Goal: Information Seeking & Learning: Learn about a topic

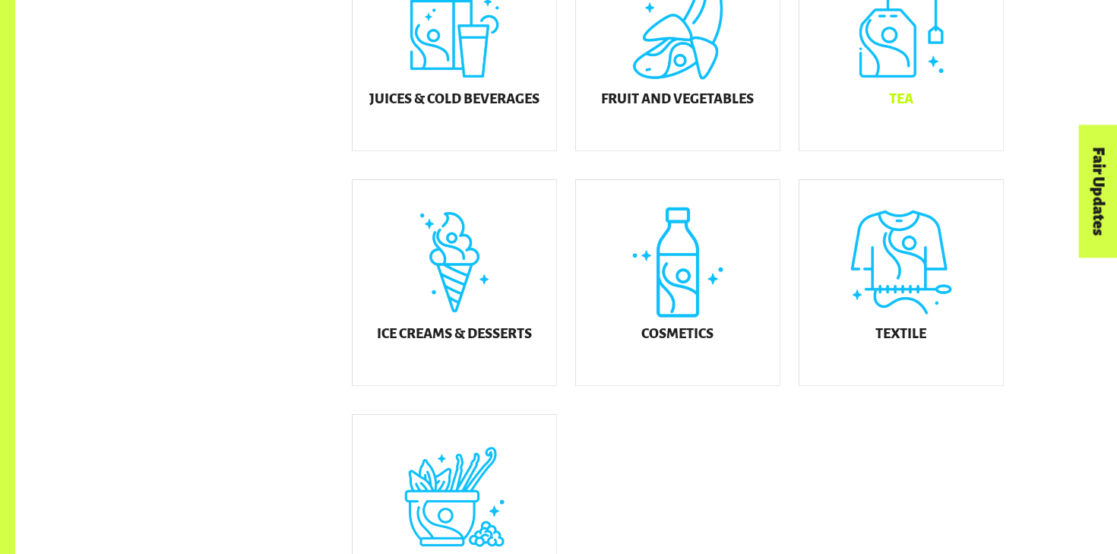
scroll to position [786, 0]
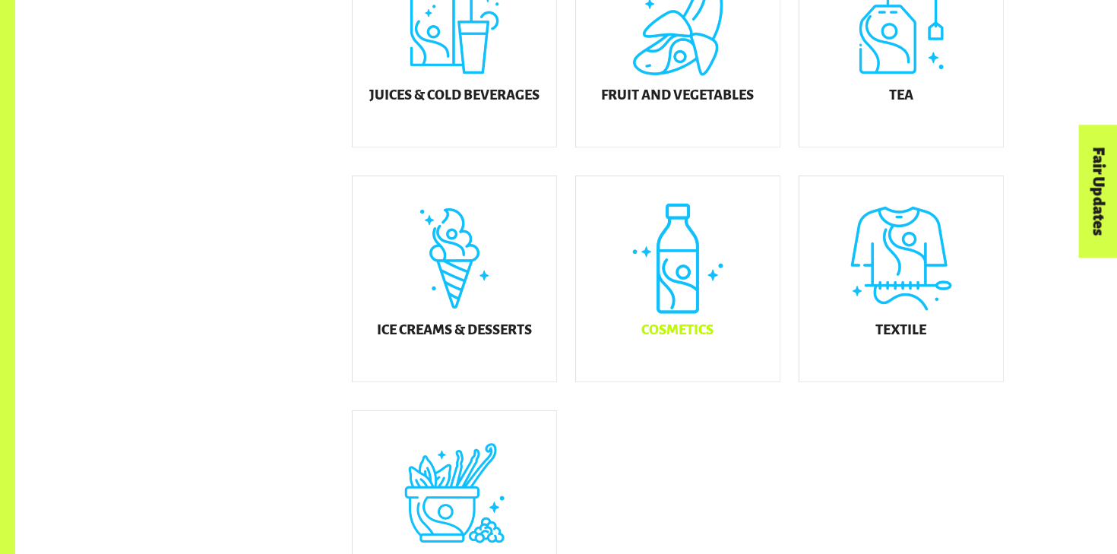
click at [670, 336] on h5 "Cosmetics" at bounding box center [677, 330] width 72 height 15
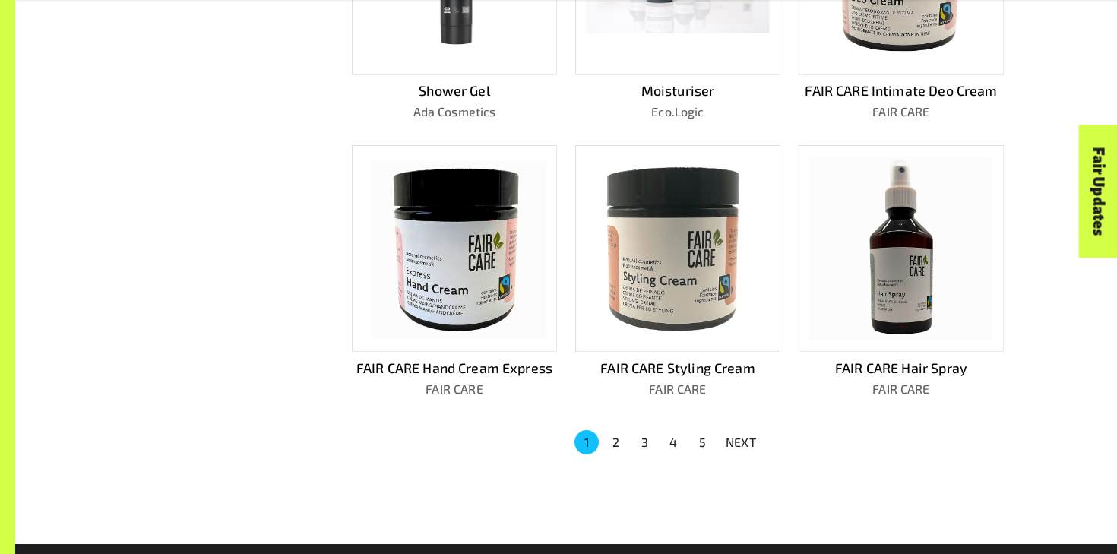
scroll to position [911, 0]
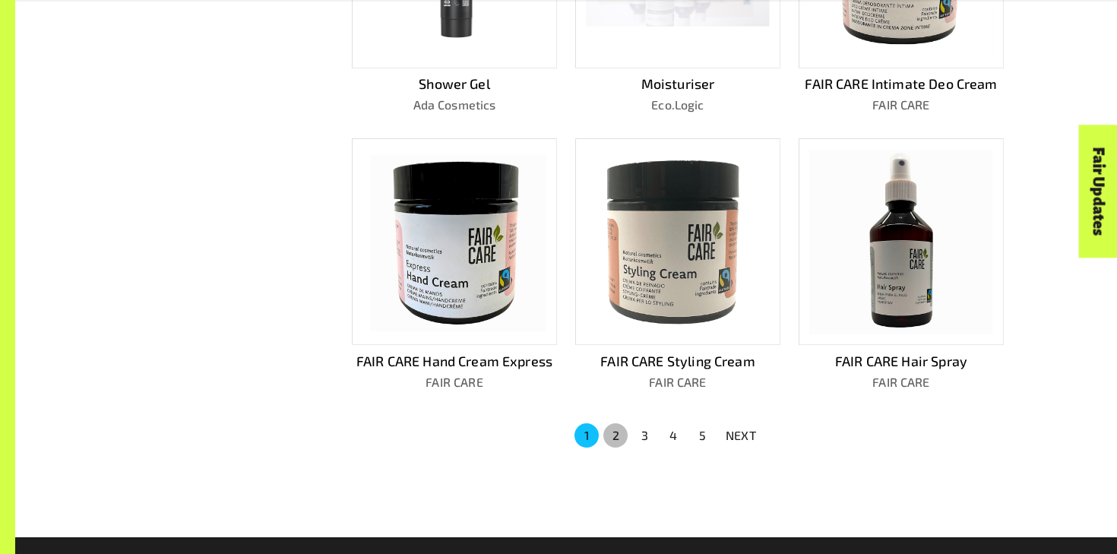
click at [617, 429] on button "2" at bounding box center [615, 435] width 24 height 24
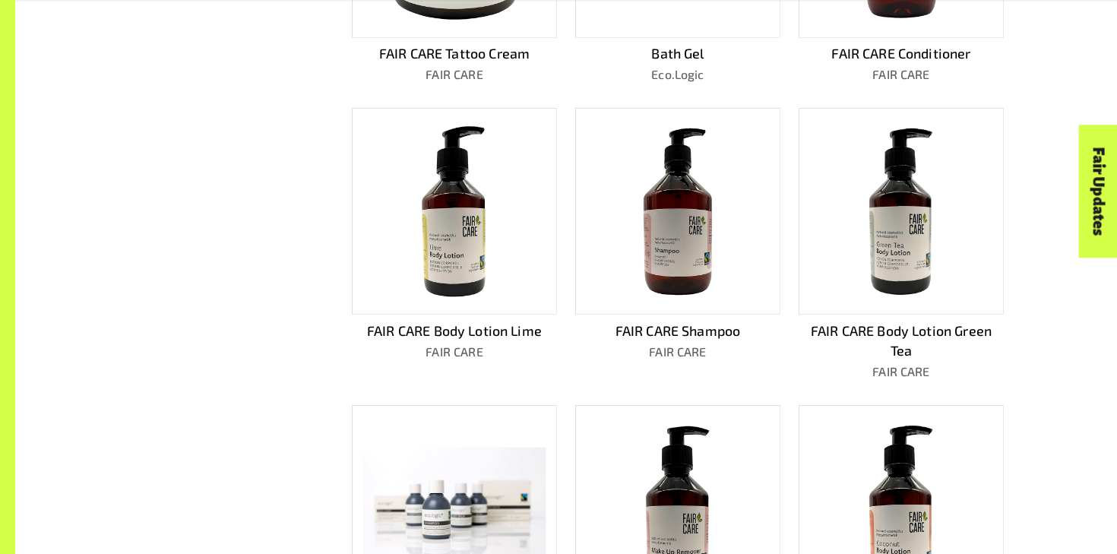
scroll to position [879, 0]
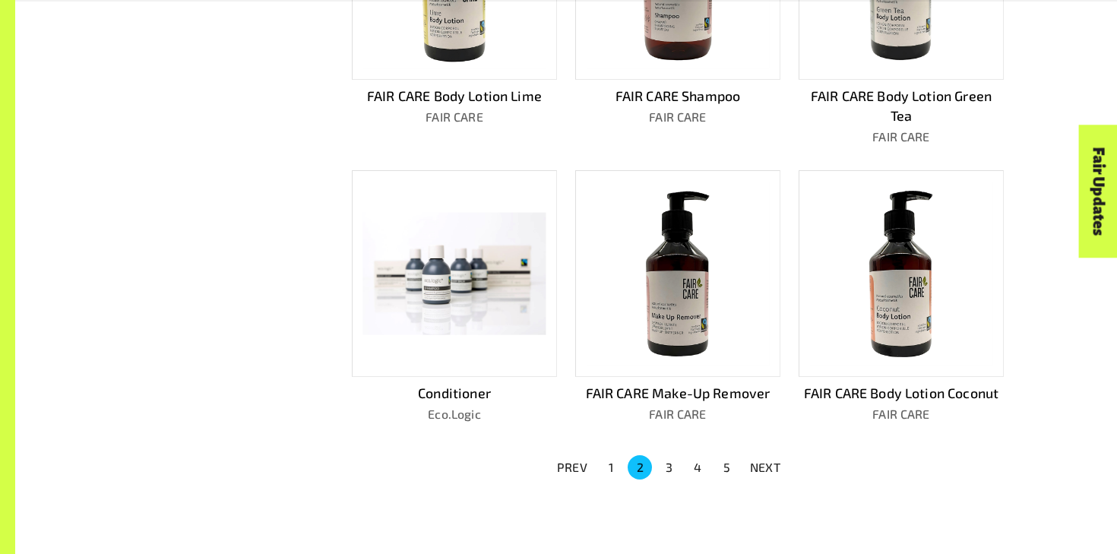
click at [666, 455] on button "3" at bounding box center [668, 467] width 24 height 24
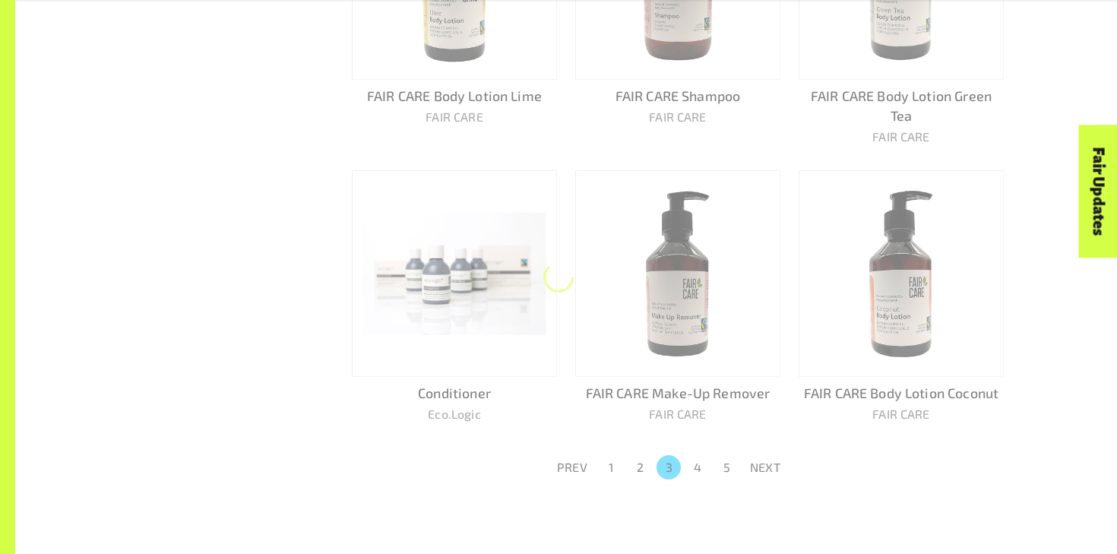
scroll to position [858, 0]
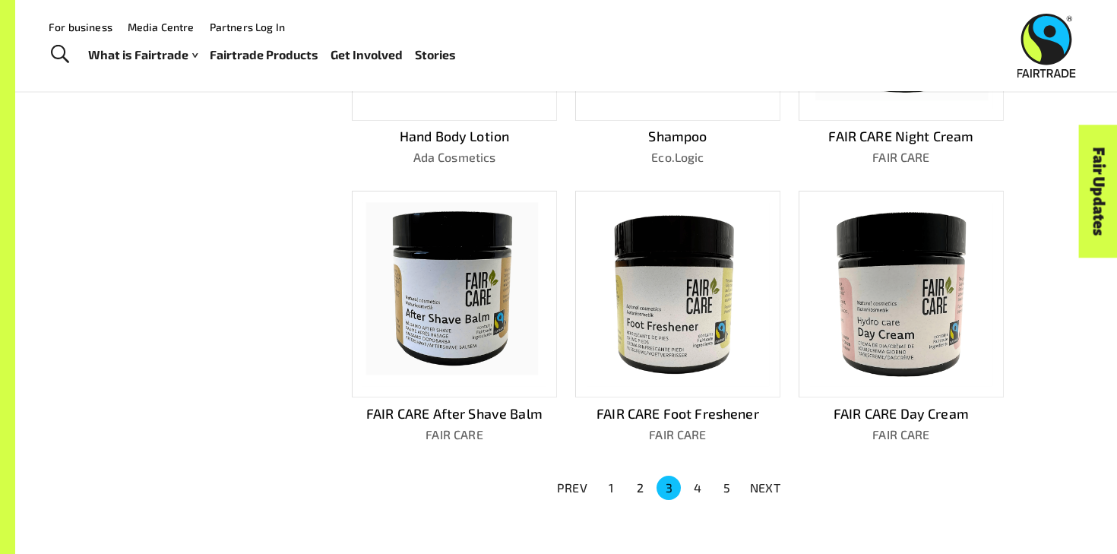
click at [696, 476] on button "4" at bounding box center [697, 488] width 24 height 24
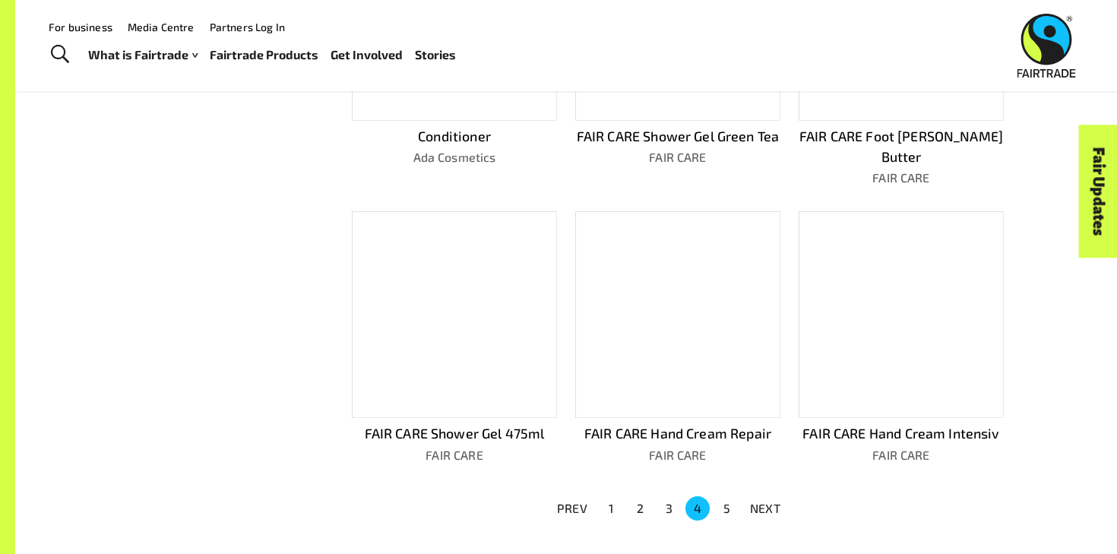
scroll to position [879, 0]
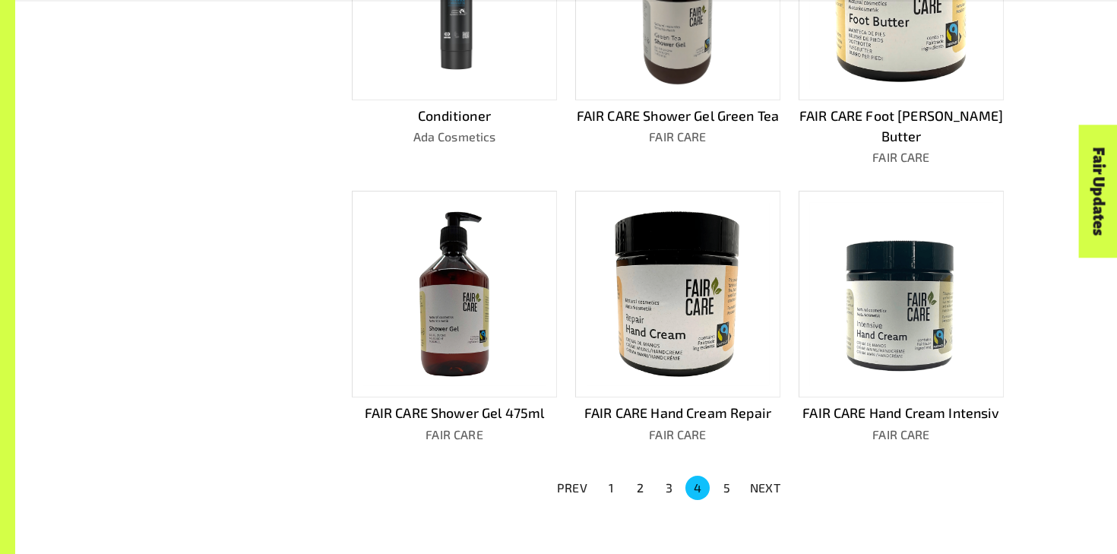
click at [727, 476] on button "5" at bounding box center [726, 488] width 24 height 24
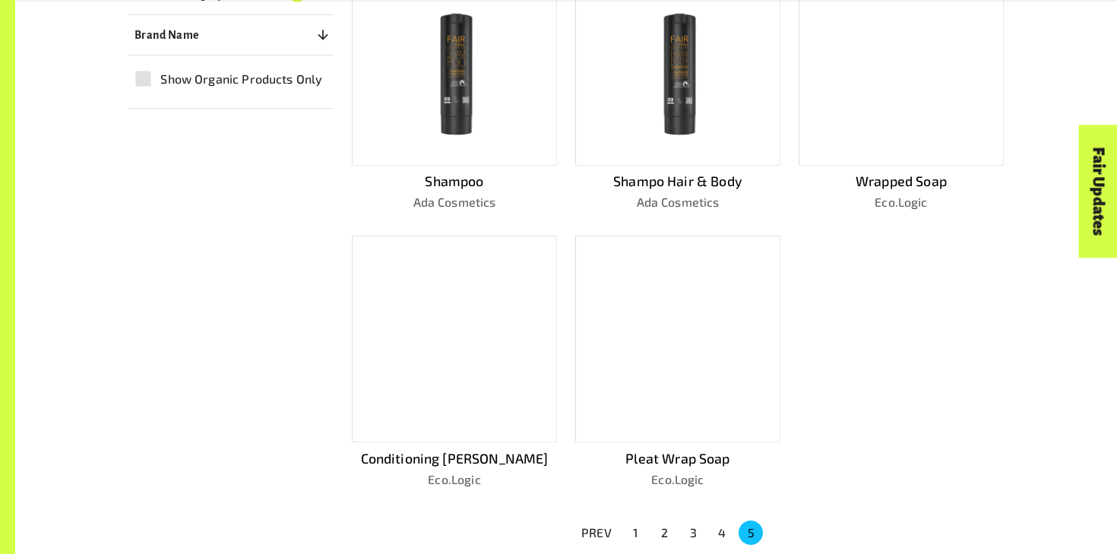
scroll to position [523, 0]
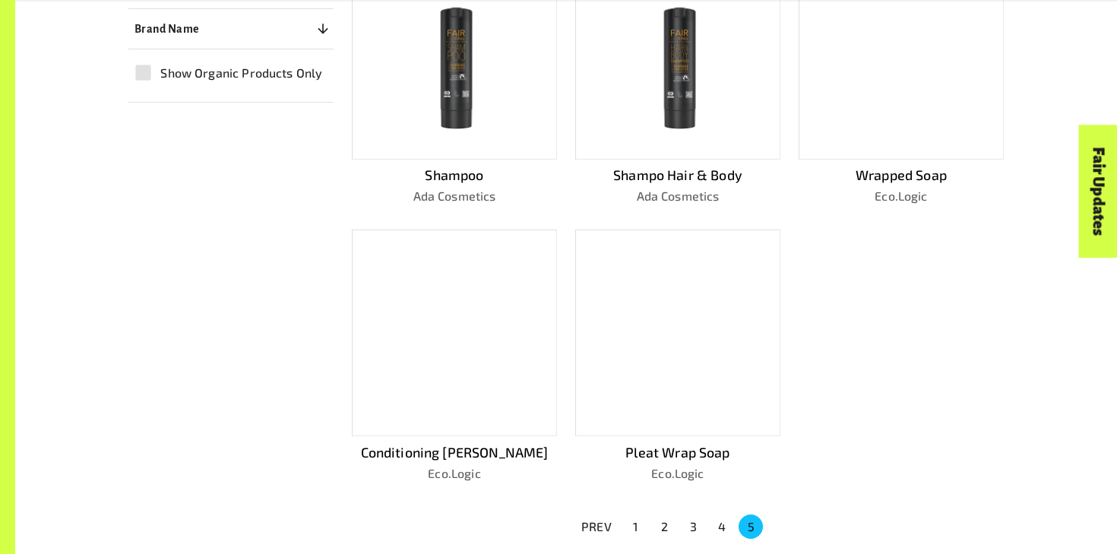
click at [636, 519] on button "1" at bounding box center [635, 526] width 24 height 24
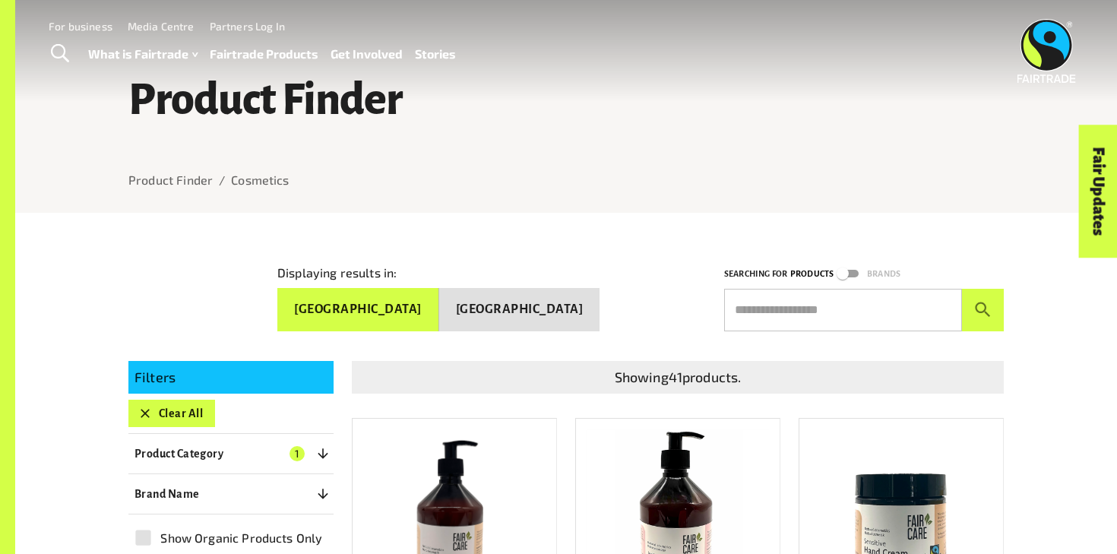
scroll to position [0, 0]
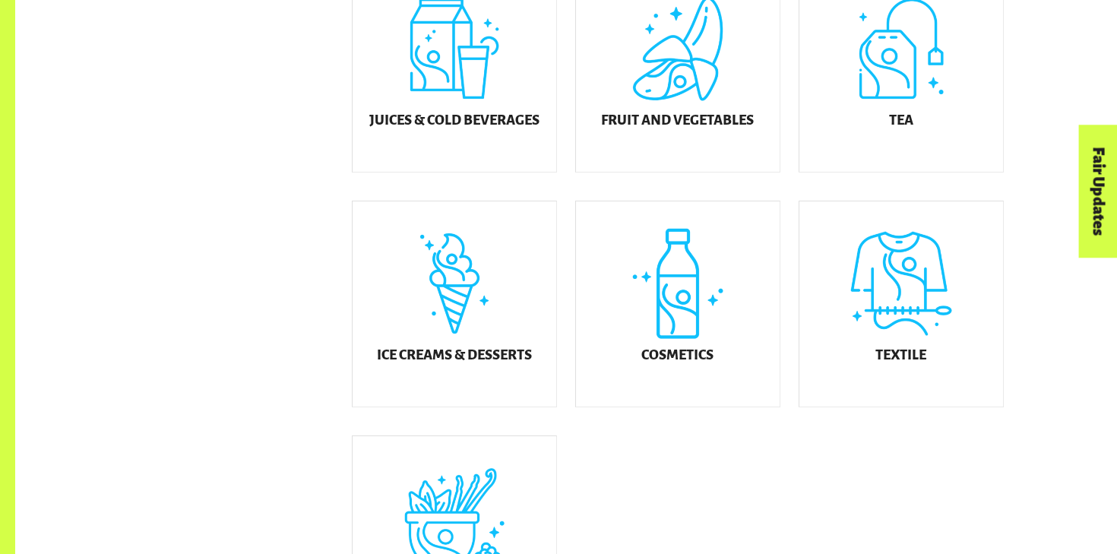
scroll to position [781, 0]
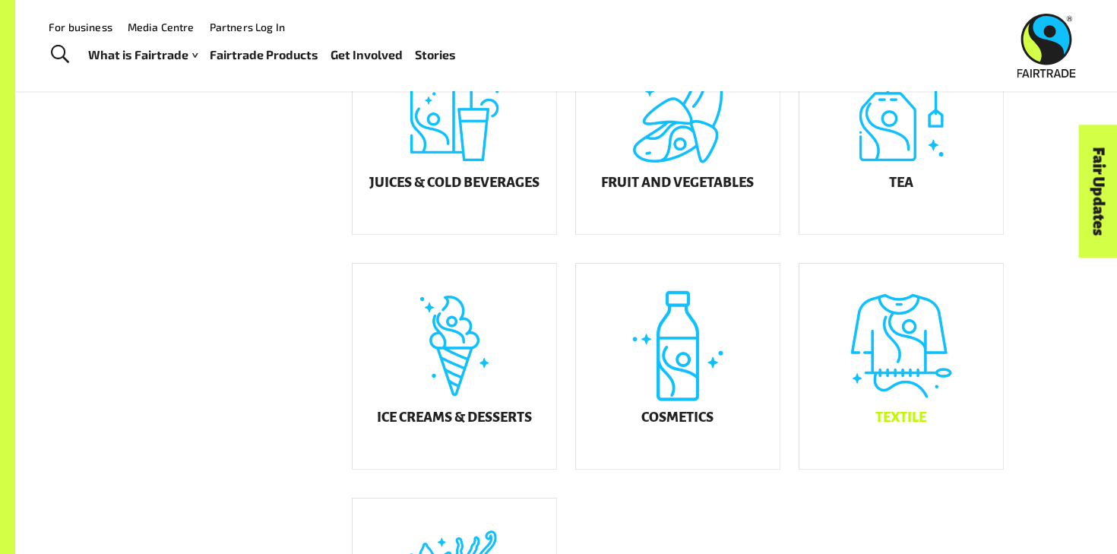
scroll to position [672, 0]
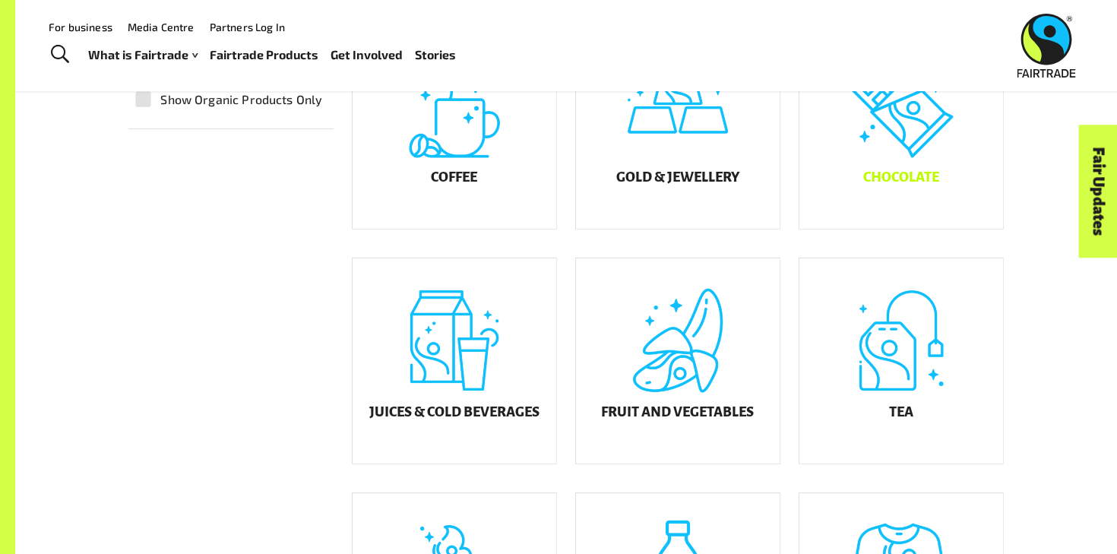
click at [902, 201] on div "Chocolate" at bounding box center [901, 126] width 204 height 205
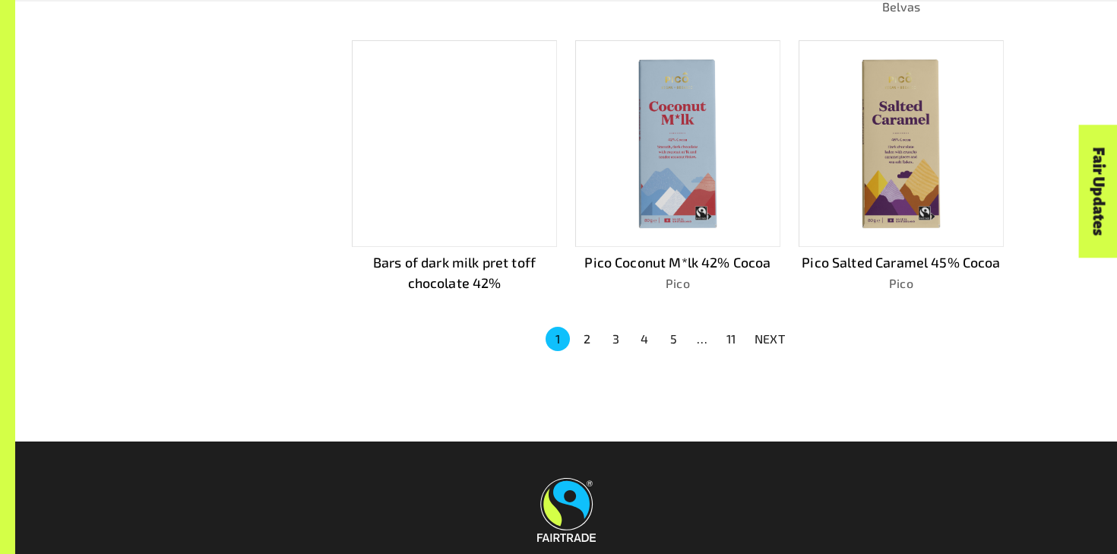
scroll to position [1061, 0]
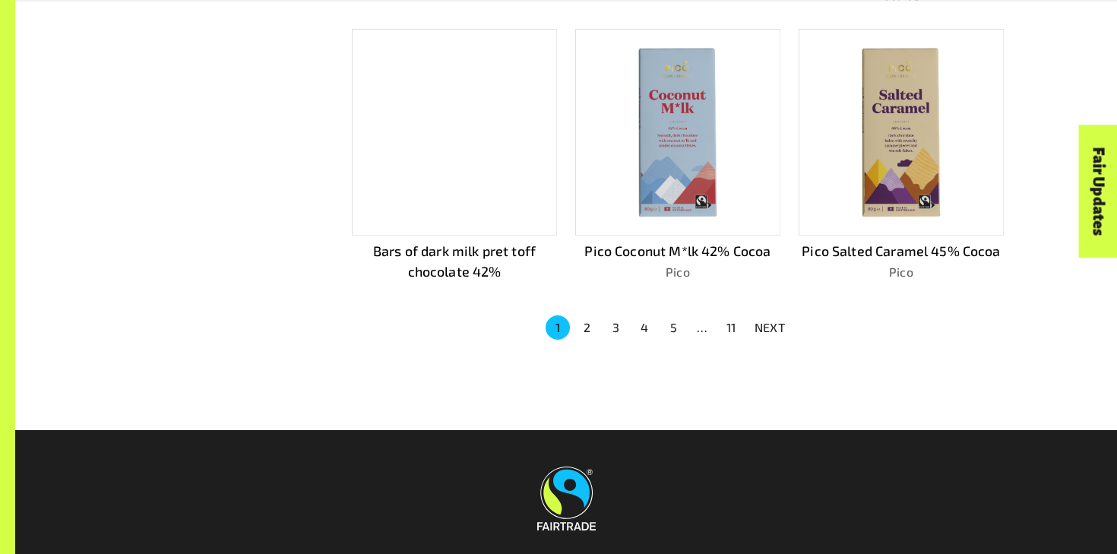
click at [587, 321] on button "2" at bounding box center [586, 327] width 24 height 24
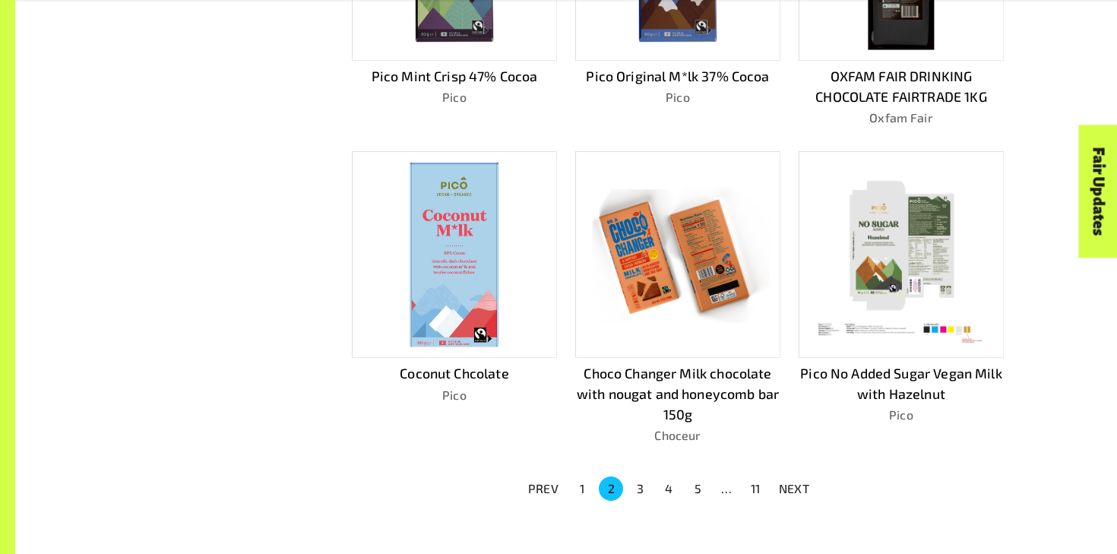
scroll to position [919, 0]
click at [640, 485] on button "3" at bounding box center [640, 488] width 24 height 24
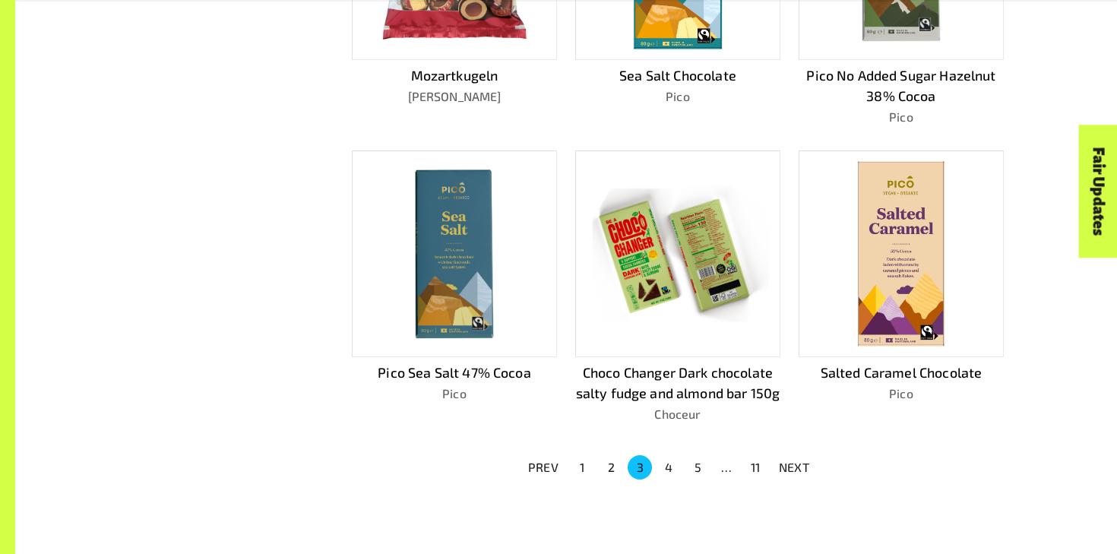
scroll to position [941, 0]
click at [666, 460] on button "4" at bounding box center [668, 466] width 24 height 24
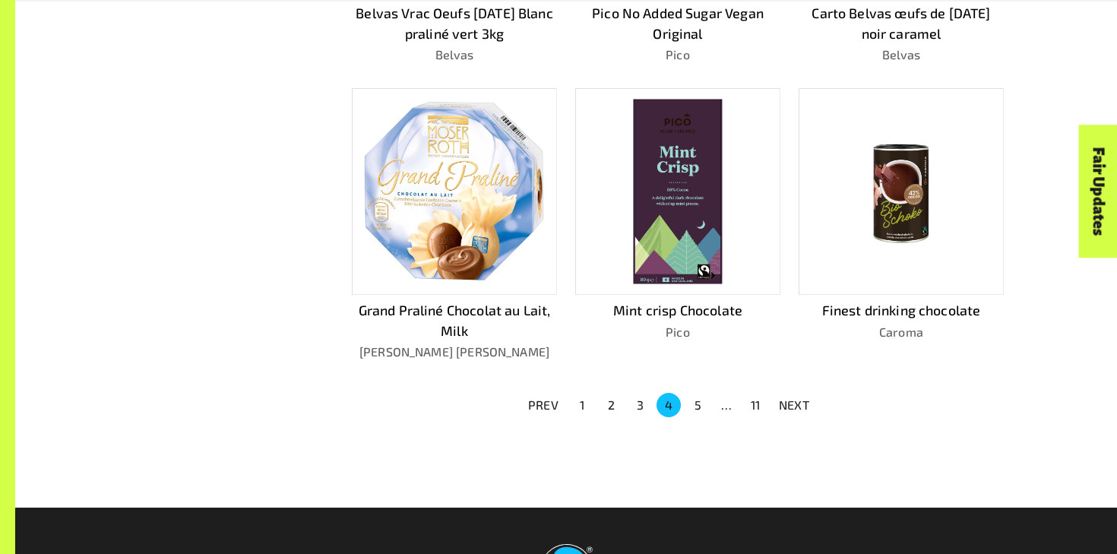
scroll to position [982, 0]
click at [697, 394] on button "5" at bounding box center [697, 404] width 24 height 24
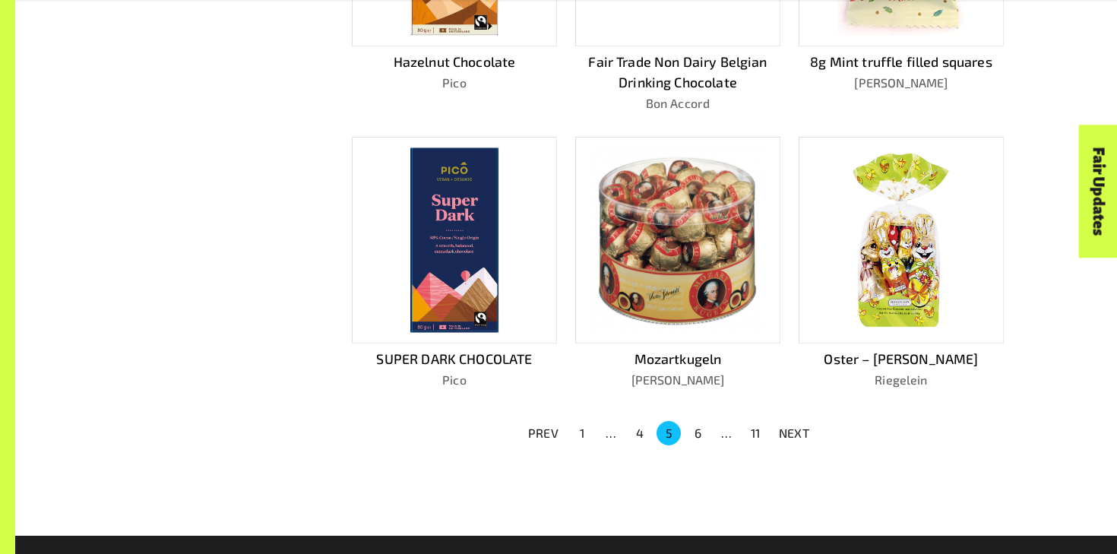
scroll to position [962, 0]
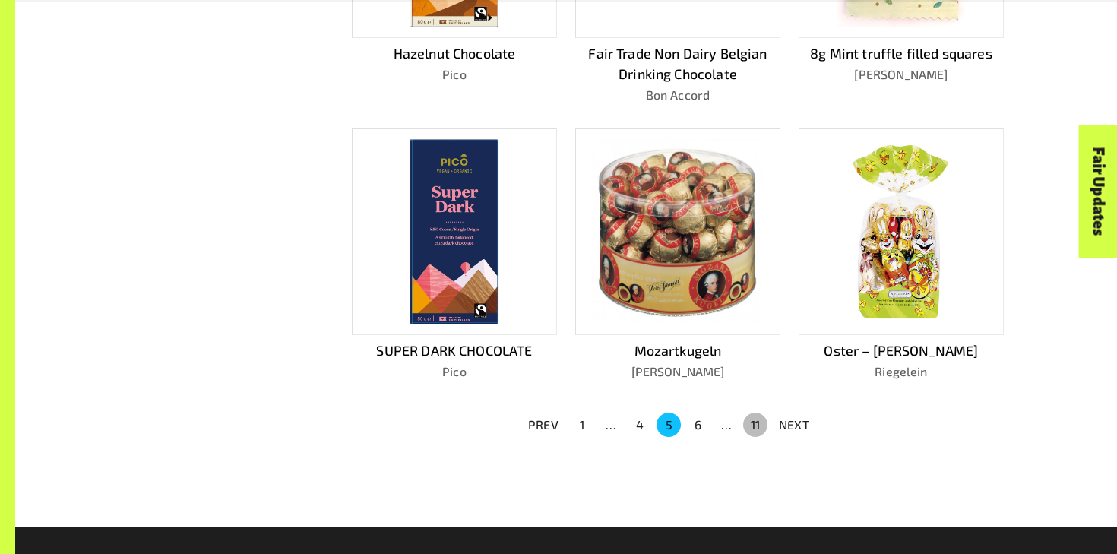
click at [756, 413] on button "11" at bounding box center [755, 425] width 24 height 24
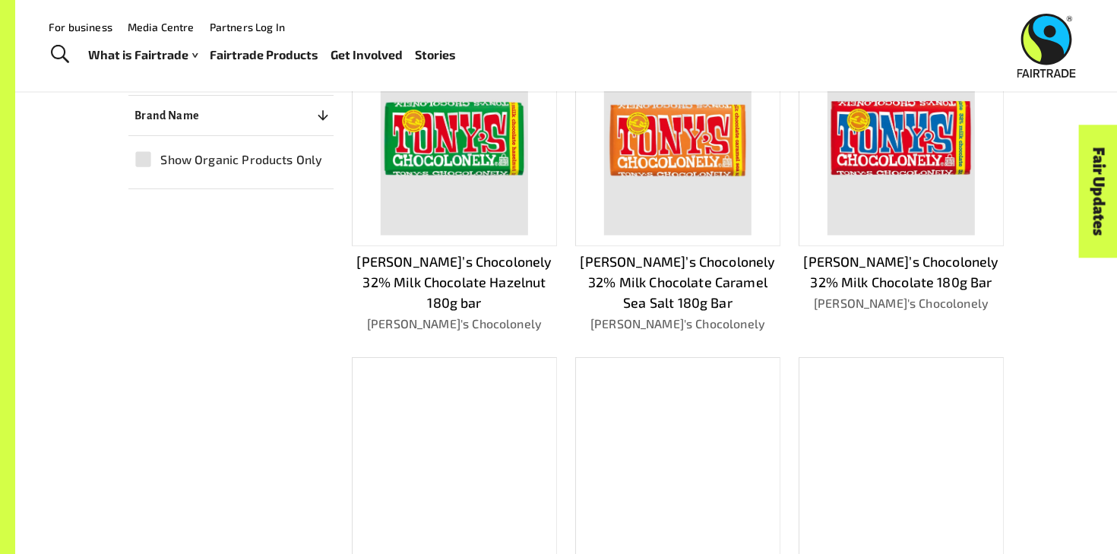
scroll to position [322, 0]
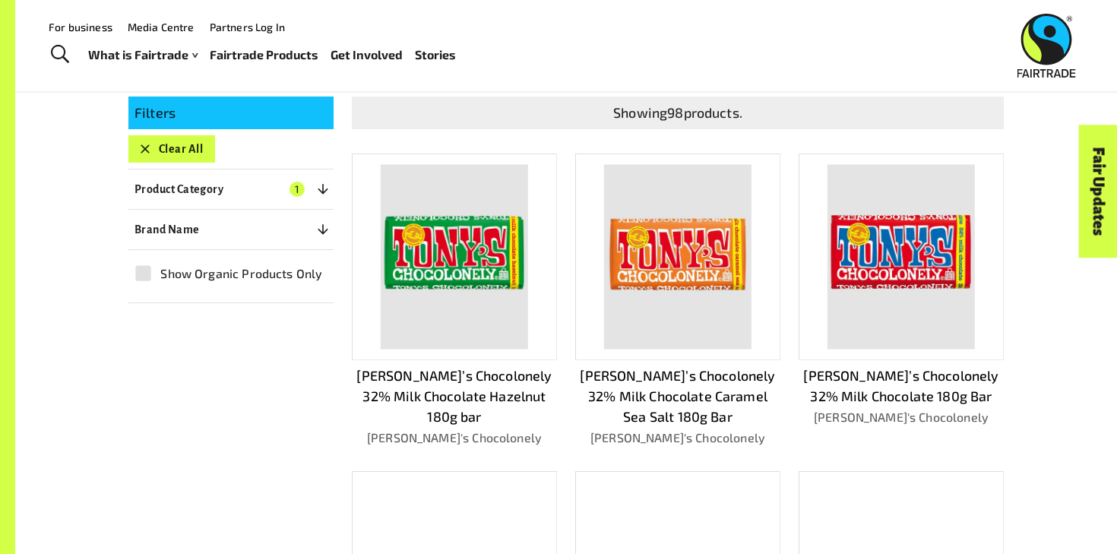
click at [939, 257] on img at bounding box center [900, 257] width 147 height 185
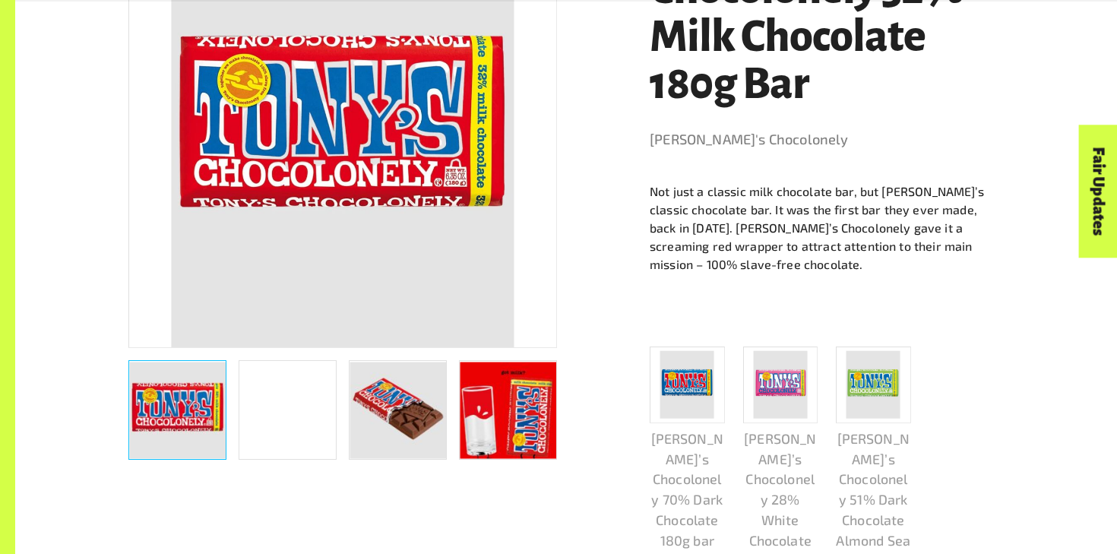
scroll to position [419, 0]
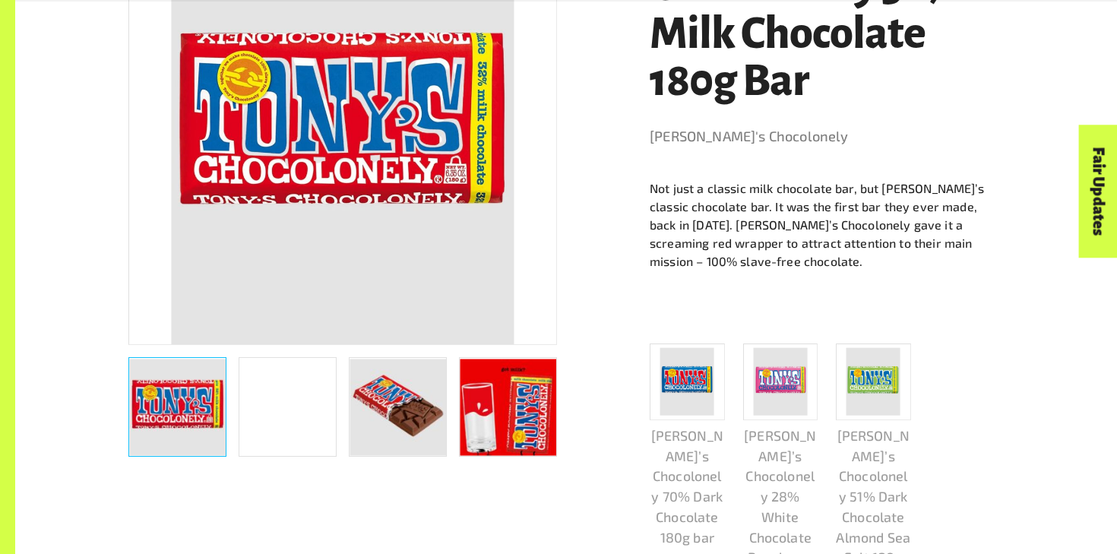
click at [276, 356] on div at bounding box center [281, 401] width 110 height 112
click at [289, 394] on div "button" at bounding box center [288, 407] width 98 height 100
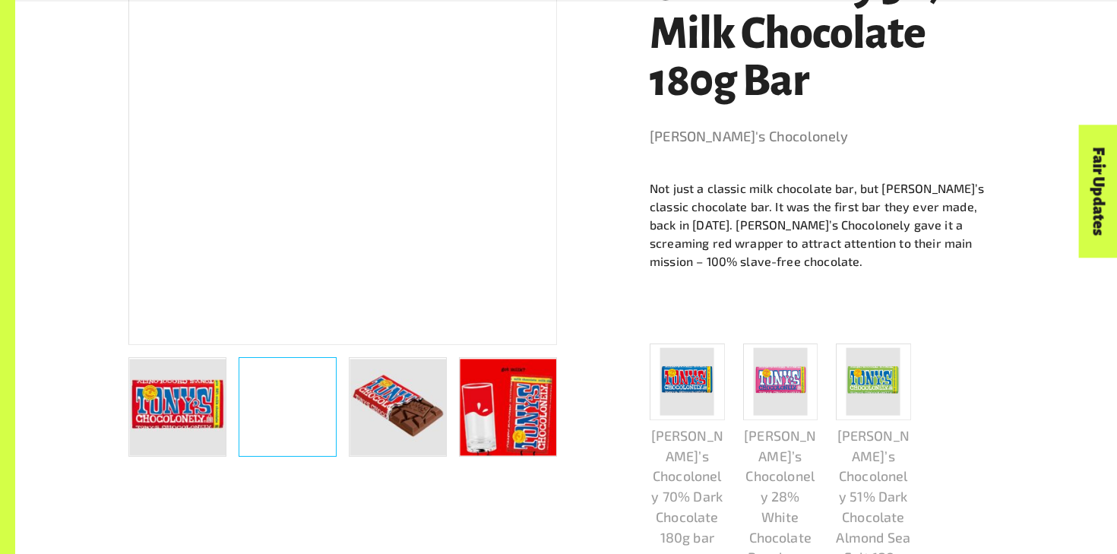
click at [403, 404] on img "button" at bounding box center [397, 407] width 96 height 96
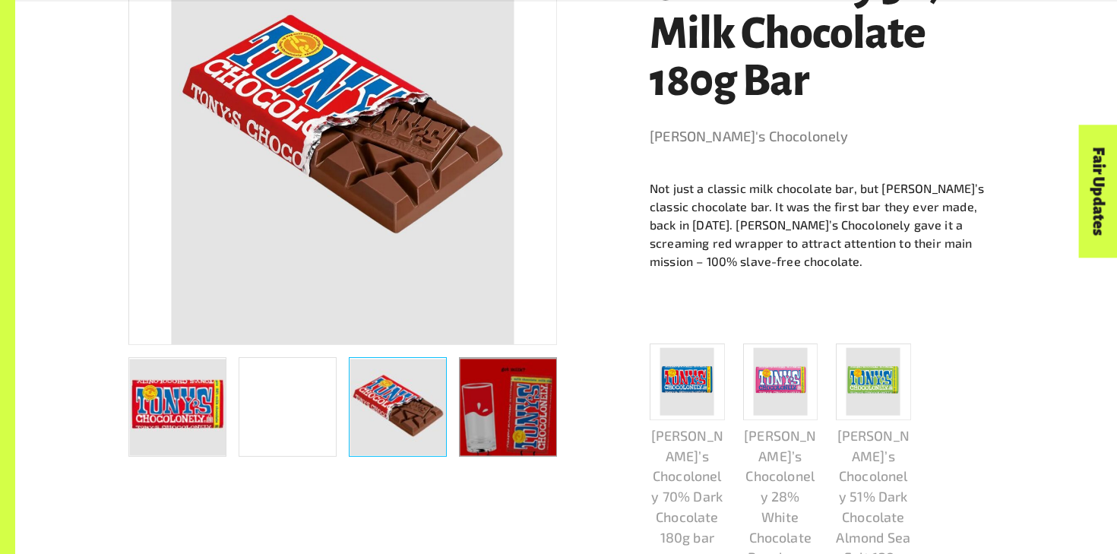
click at [510, 401] on img "button" at bounding box center [508, 407] width 96 height 96
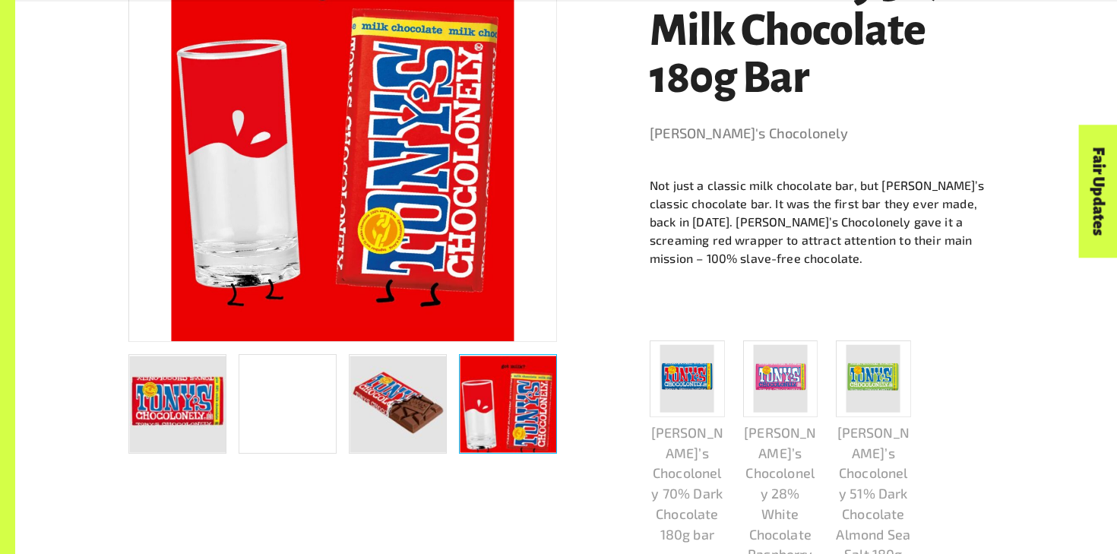
scroll to position [424, 0]
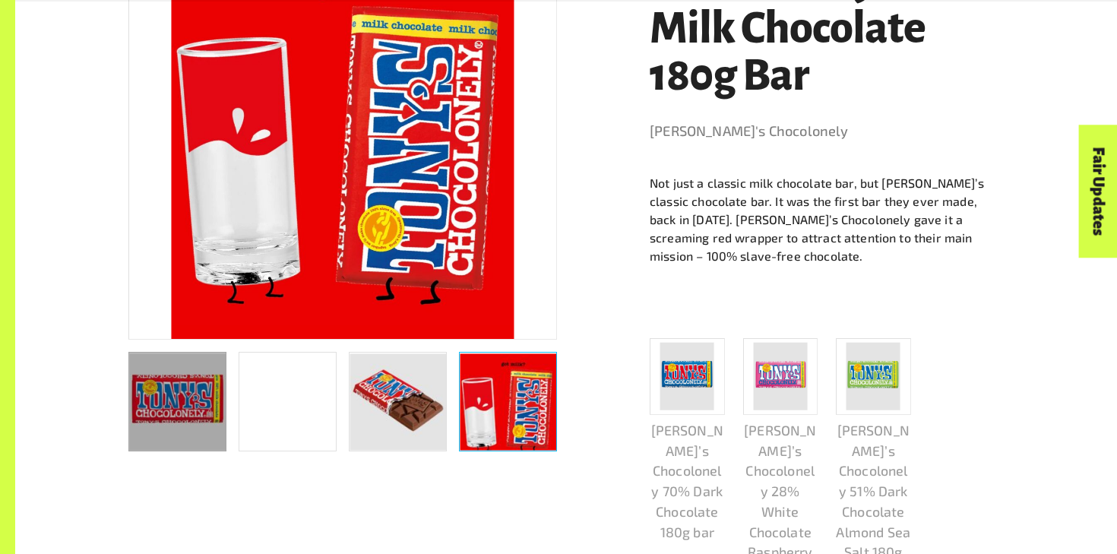
click at [169, 403] on img "button" at bounding box center [177, 401] width 96 height 96
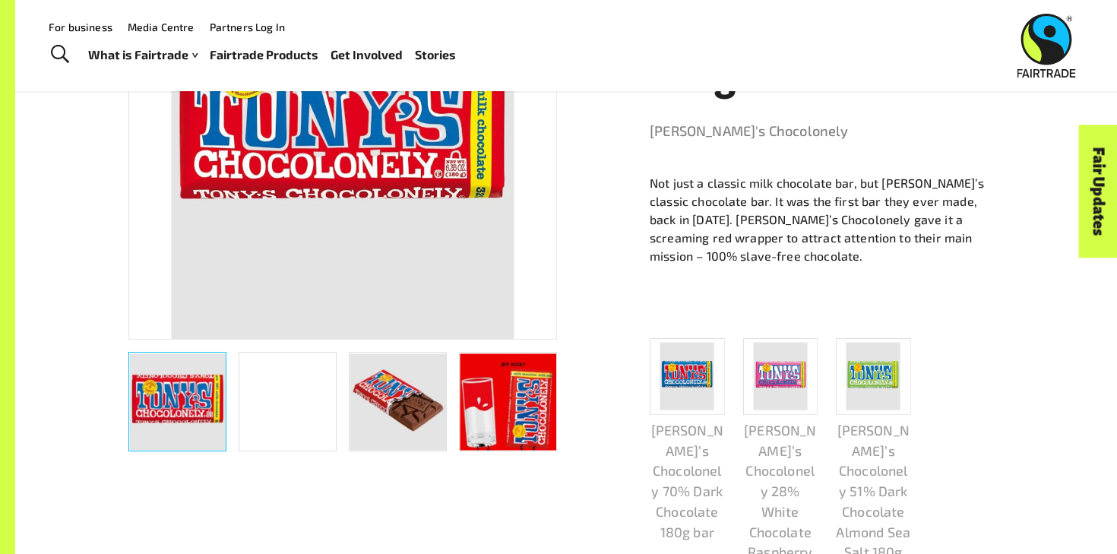
drag, startPoint x: 372, startPoint y: 150, endPoint x: 375, endPoint y: 6, distance: 144.4
